Goal: Task Accomplishment & Management: Complete application form

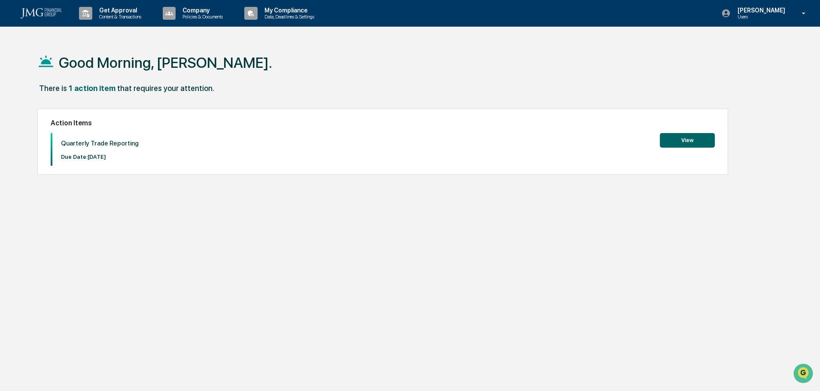
click at [698, 141] on button "View" at bounding box center [687, 140] width 55 height 15
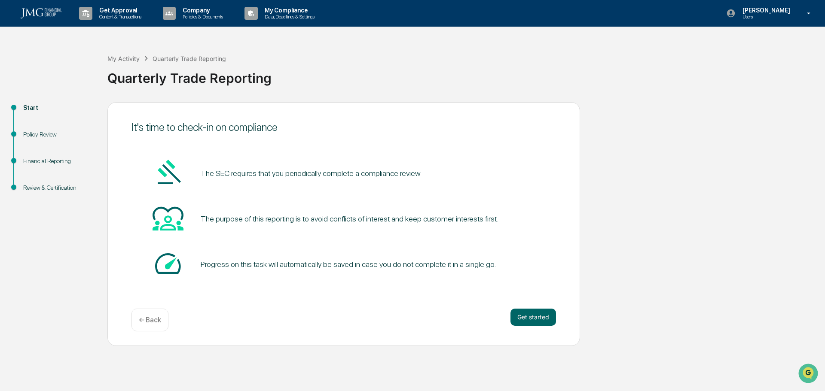
click at [535, 315] on button "Get started" at bounding box center [533, 317] width 46 height 17
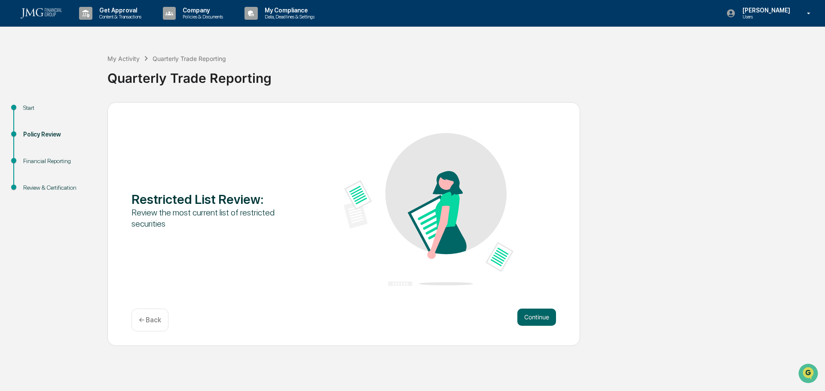
click at [534, 317] on button "Continue" at bounding box center [536, 317] width 39 height 17
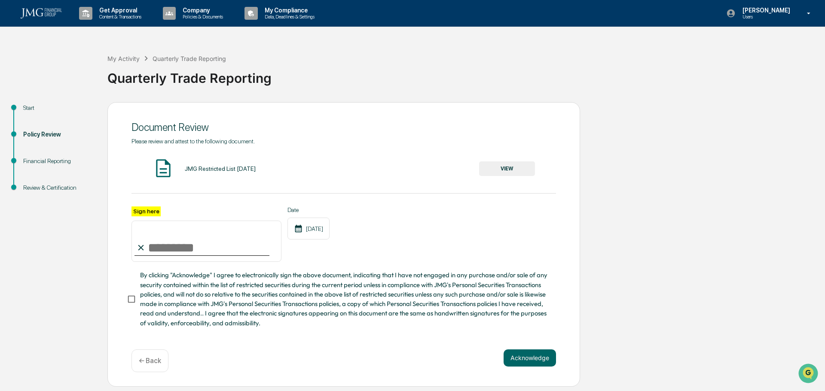
click at [177, 249] on input "Sign here" at bounding box center [206, 241] width 150 height 41
type input "**********"
click at [533, 365] on button "Acknowledge" at bounding box center [529, 358] width 52 height 17
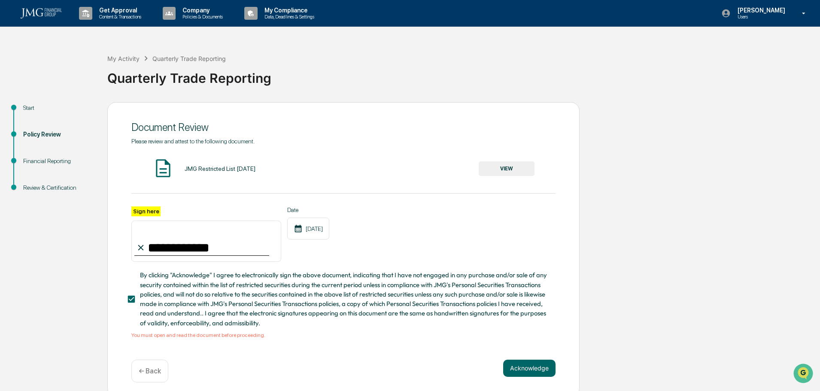
click at [520, 170] on button "VIEW" at bounding box center [507, 169] width 56 height 15
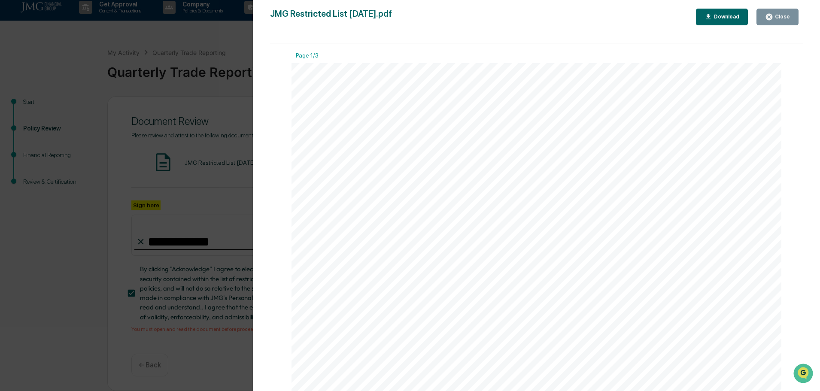
click at [767, 17] on icon "button" at bounding box center [769, 17] width 8 height 8
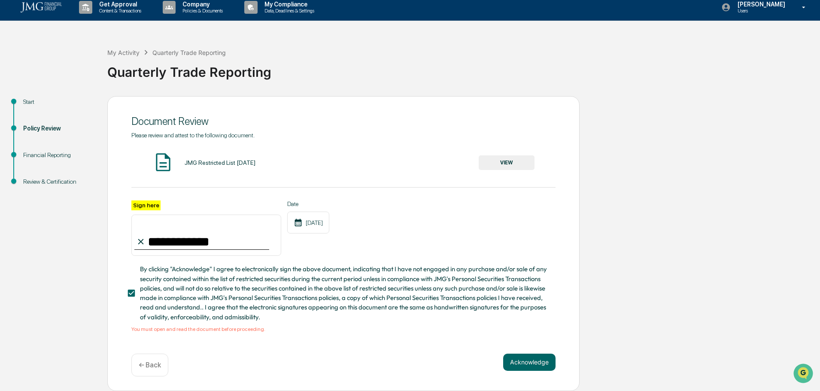
click at [516, 365] on button "Acknowledge" at bounding box center [529, 362] width 52 height 17
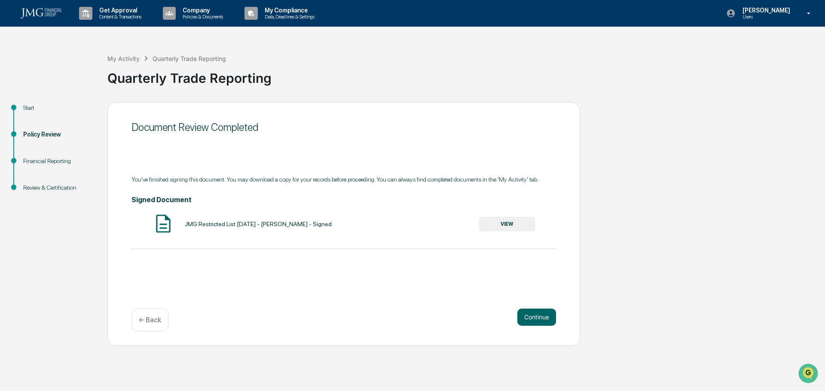
click at [531, 320] on button "Continue" at bounding box center [536, 317] width 39 height 17
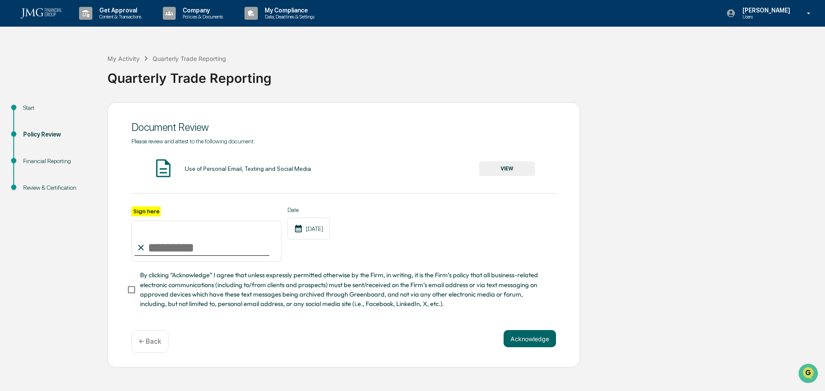
click at [231, 171] on div "Use of Personal Email, Texting and Social Media" at bounding box center [248, 168] width 126 height 7
click at [505, 168] on button "VIEW" at bounding box center [507, 169] width 56 height 15
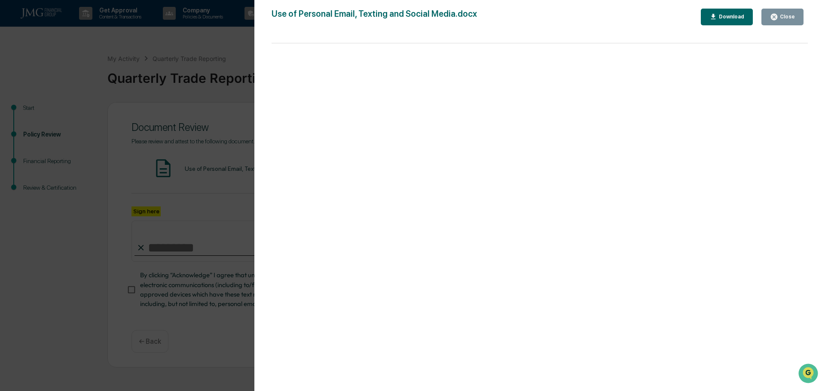
click at [777, 17] on icon "button" at bounding box center [774, 17] width 6 height 6
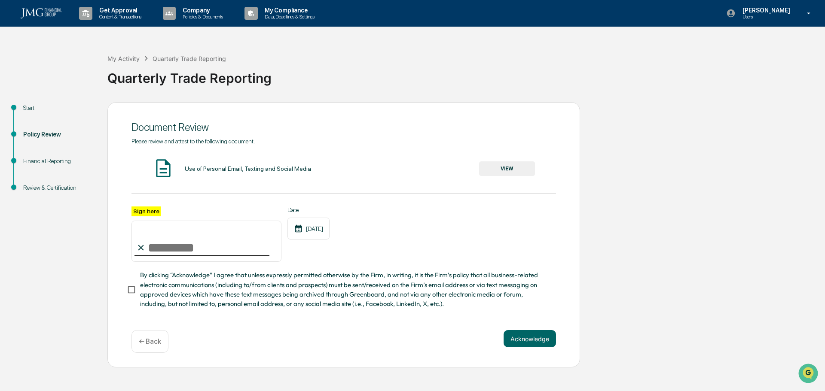
click at [169, 247] on input "Sign here" at bounding box center [206, 241] width 150 height 41
type input "**********"
click at [530, 339] on button "Acknowledge" at bounding box center [529, 338] width 52 height 17
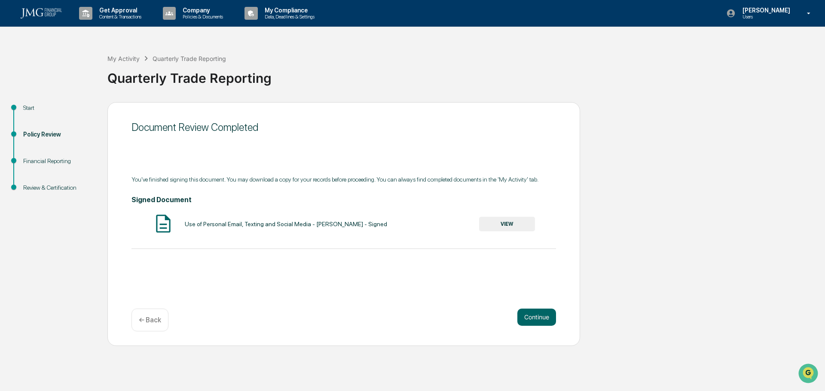
click at [537, 316] on button "Continue" at bounding box center [536, 317] width 39 height 17
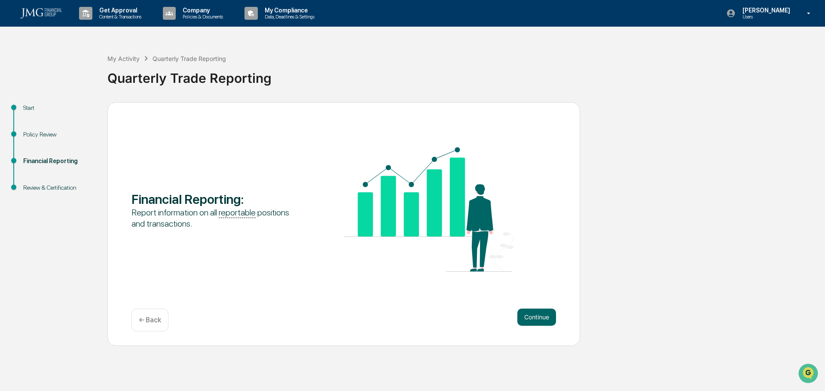
click at [536, 317] on button "Continue" at bounding box center [536, 317] width 39 height 17
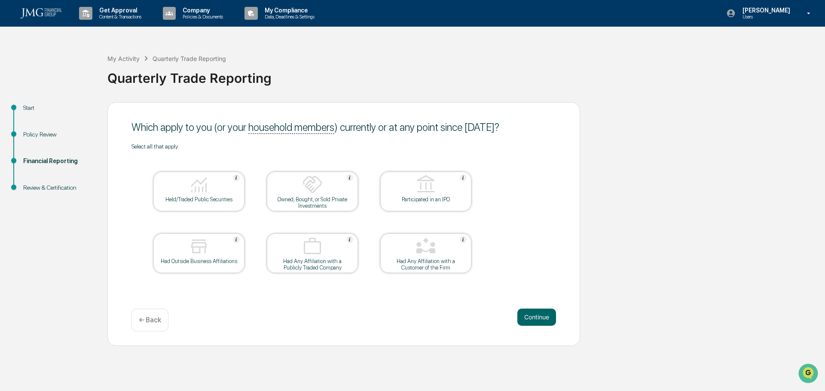
click at [219, 192] on div at bounding box center [199, 185] width 86 height 22
click at [527, 313] on button "Continue" at bounding box center [536, 317] width 39 height 17
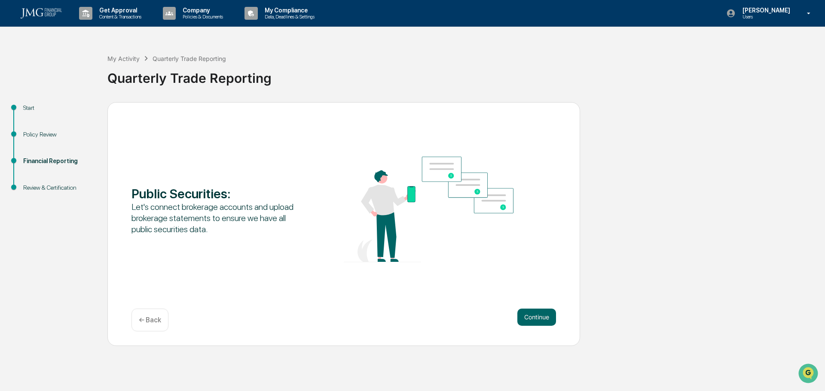
click at [526, 314] on button "Continue" at bounding box center [536, 317] width 39 height 17
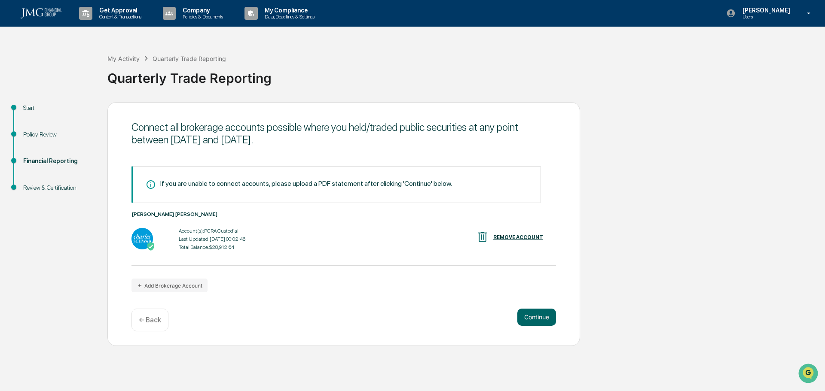
click at [539, 310] on button "Continue" at bounding box center [536, 317] width 39 height 17
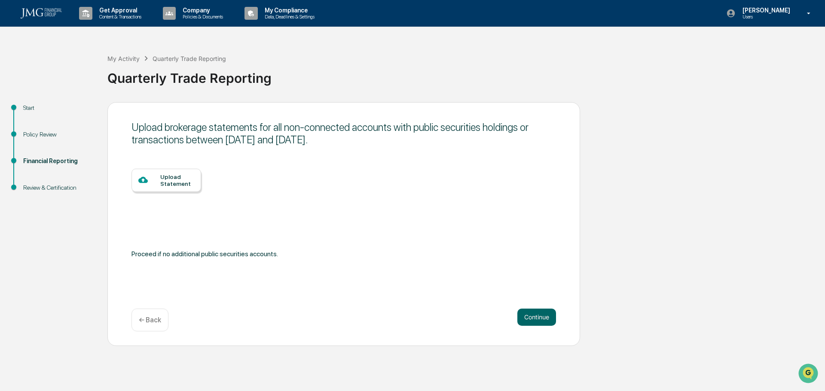
click at [539, 317] on button "Continue" at bounding box center [536, 317] width 39 height 17
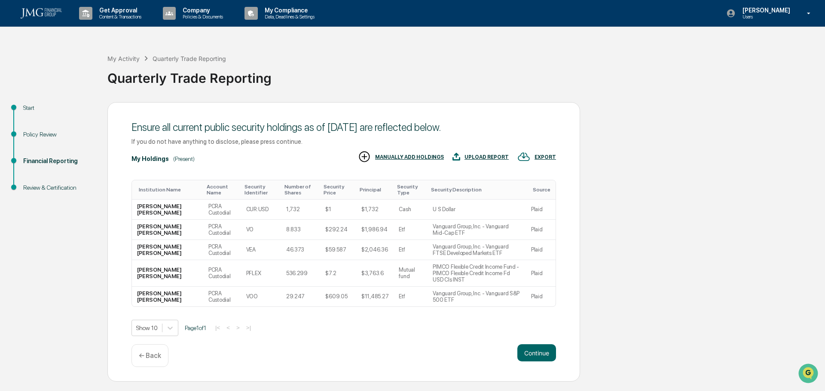
click at [539, 346] on button "Continue" at bounding box center [536, 352] width 39 height 17
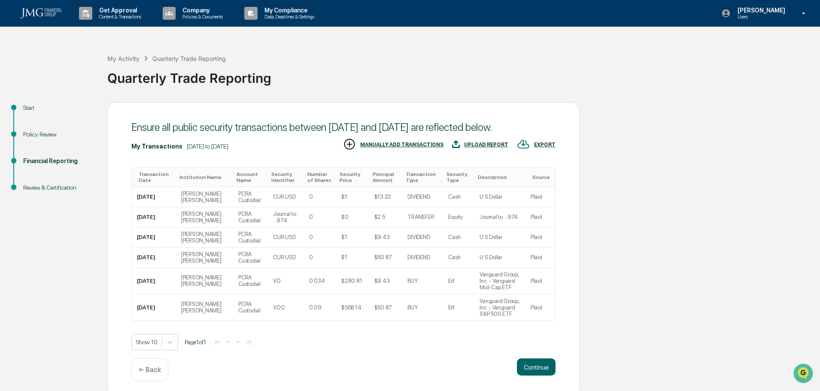
click at [537, 361] on button "Continue" at bounding box center [536, 367] width 39 height 17
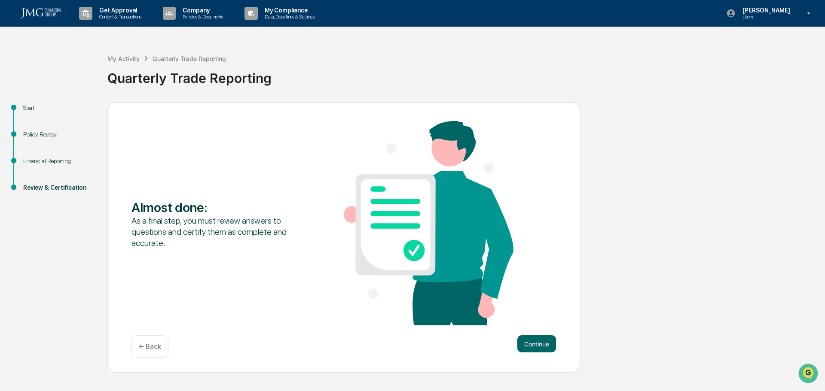
click at [540, 352] on button "Continue" at bounding box center [536, 343] width 39 height 17
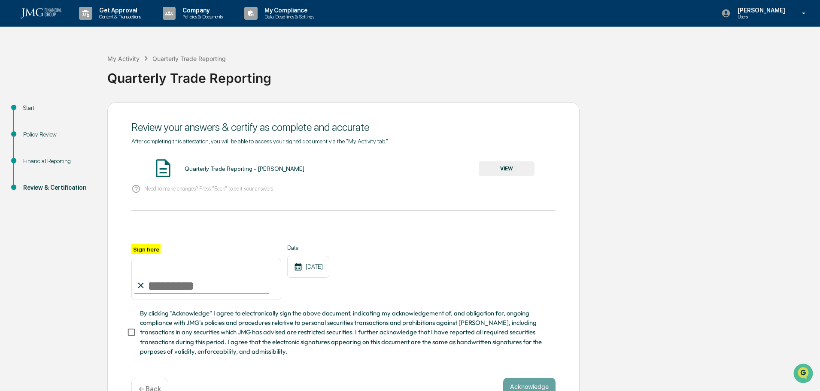
click at [217, 286] on input "Sign here" at bounding box center [206, 279] width 150 height 41
type input "**********"
click at [521, 385] on button "Acknowledge" at bounding box center [529, 386] width 52 height 17
click at [213, 171] on div "Quarterly Trade Reporting - [PERSON_NAME]" at bounding box center [245, 168] width 120 height 7
click at [522, 163] on button "VIEW" at bounding box center [507, 169] width 56 height 15
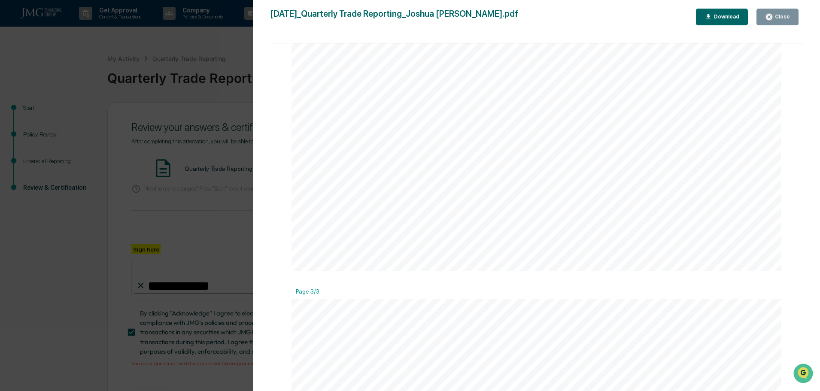
scroll to position [906, 0]
click at [787, 15] on div "Close" at bounding box center [782, 17] width 17 height 6
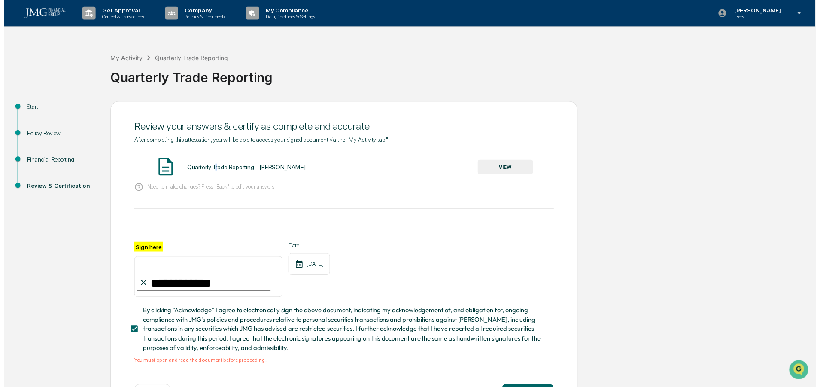
scroll to position [37, 0]
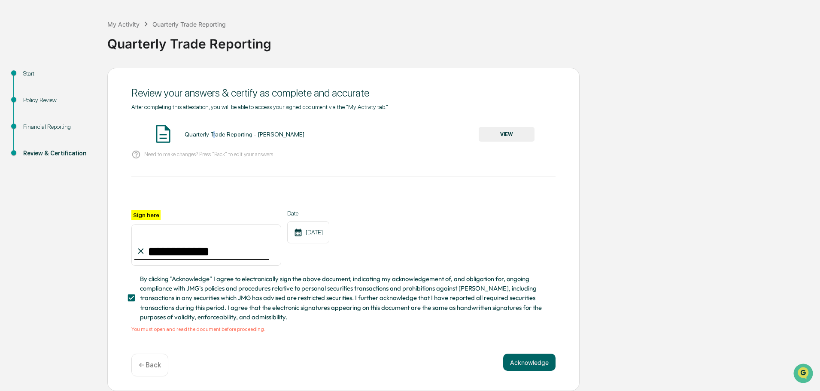
click at [541, 364] on button "Acknowledge" at bounding box center [529, 362] width 52 height 17
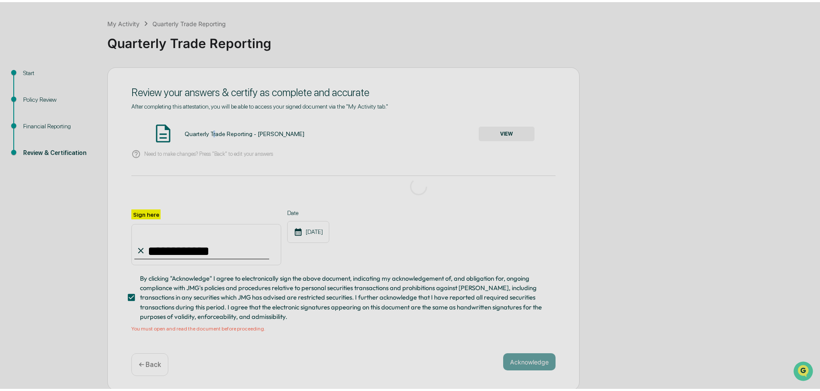
scroll to position [0, 0]
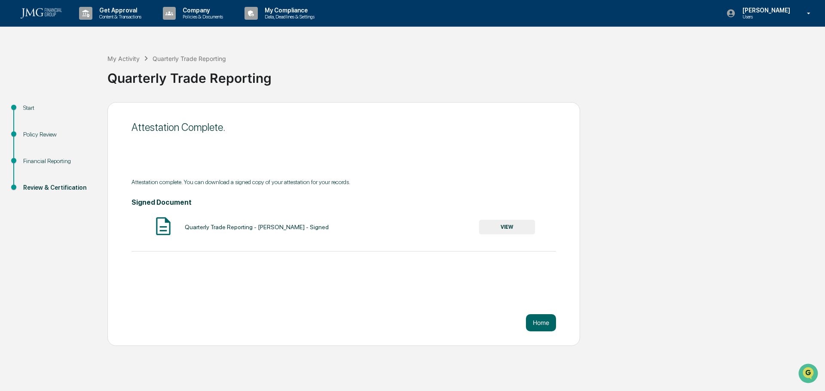
click at [539, 329] on button "Home" at bounding box center [541, 322] width 30 height 17
